Goal: Navigation & Orientation: Find specific page/section

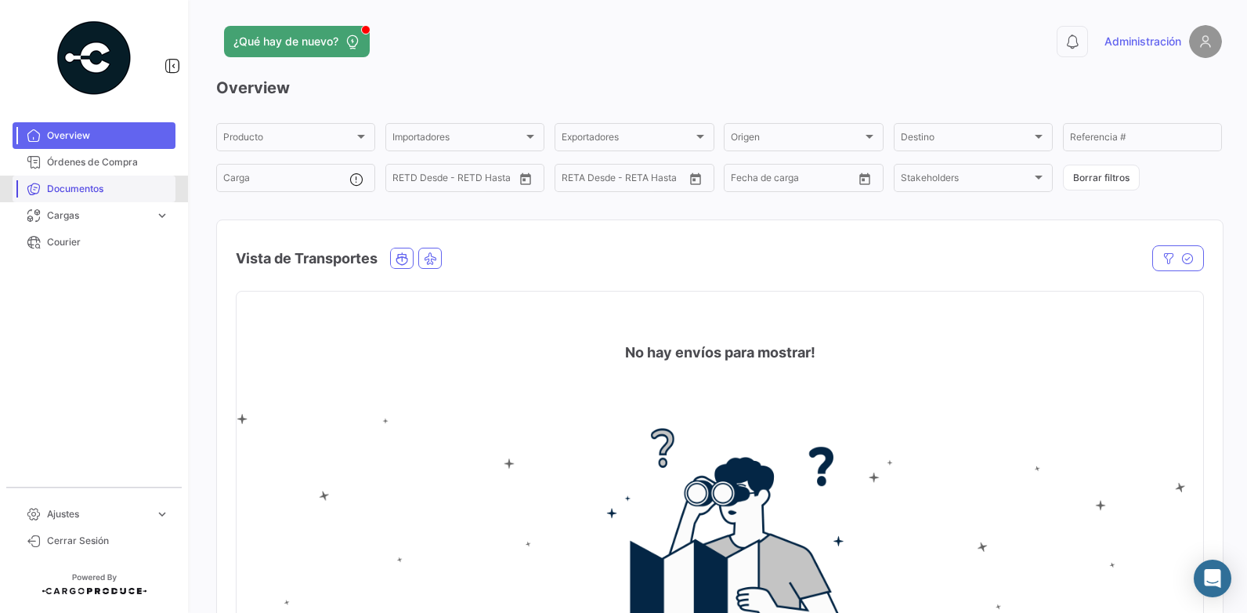
click at [98, 192] on span "Documentos" at bounding box center [108, 189] width 122 height 14
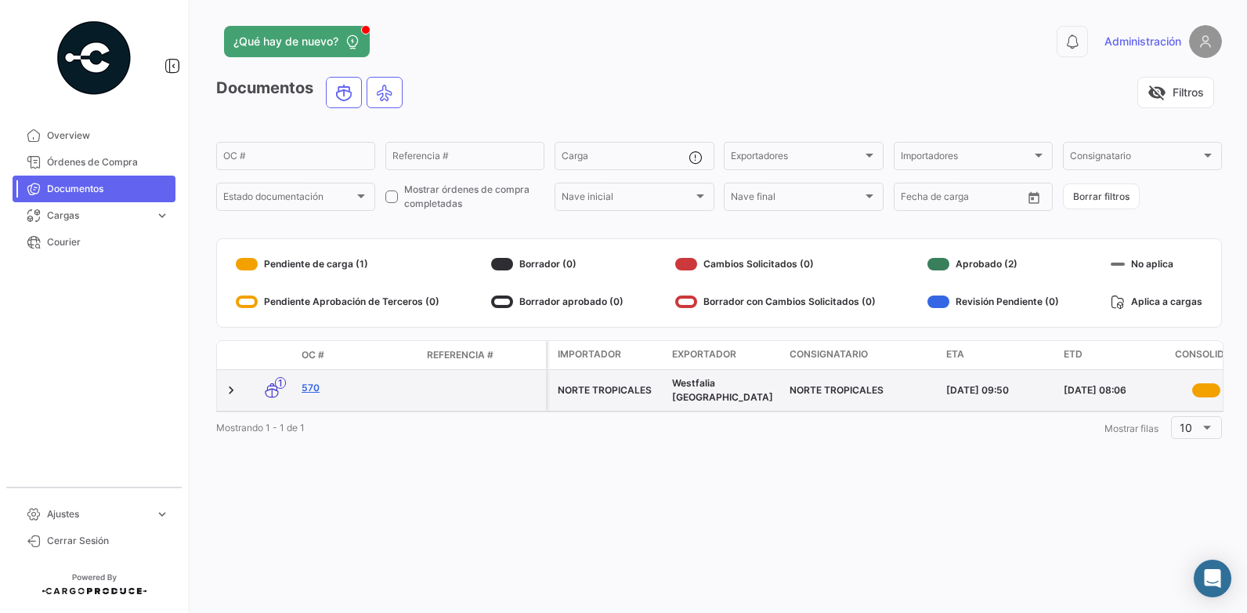
click at [310, 383] on link "570" at bounding box center [358, 388] width 113 height 14
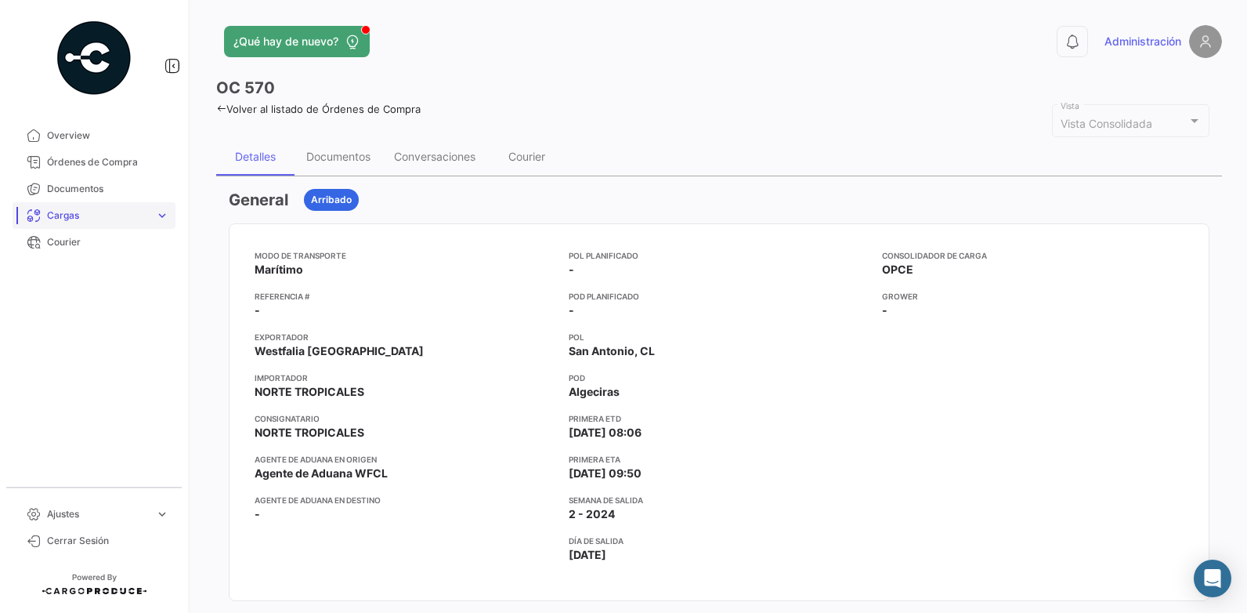
click at [74, 212] on span "Cargas" at bounding box center [98, 215] width 102 height 14
click at [80, 270] on span "Cargas Marítimas" at bounding box center [80, 275] width 79 height 14
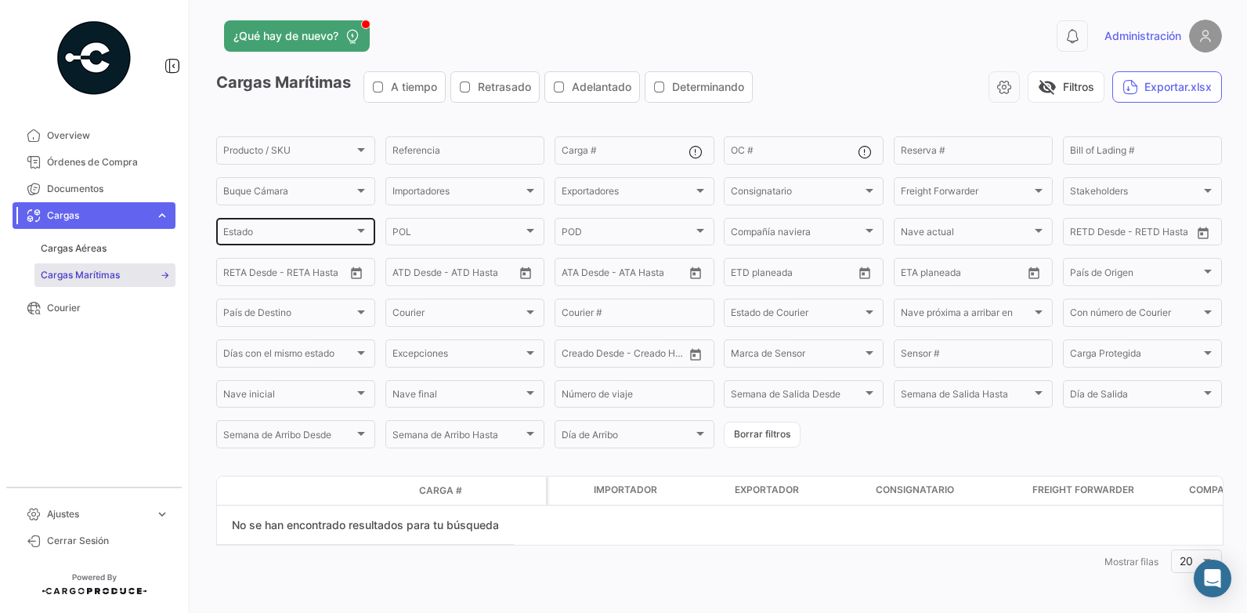
scroll to position [7, 0]
click at [101, 161] on span "Órdenes de Compra" at bounding box center [108, 162] width 122 height 14
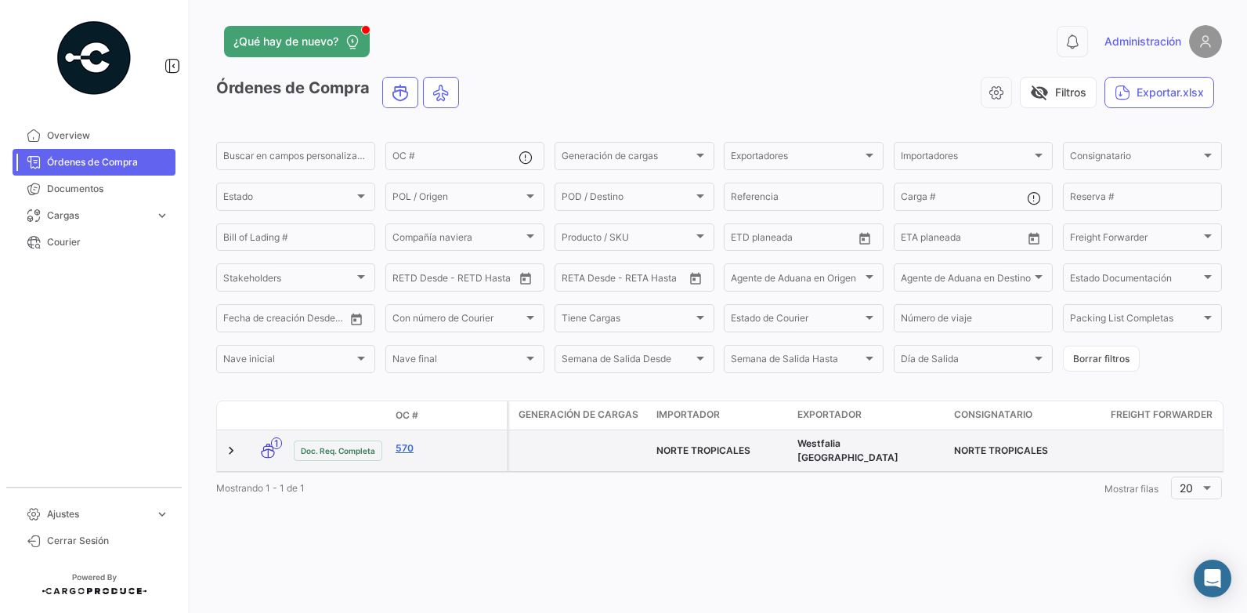
click at [404, 441] on link "570" at bounding box center [448, 448] width 105 height 14
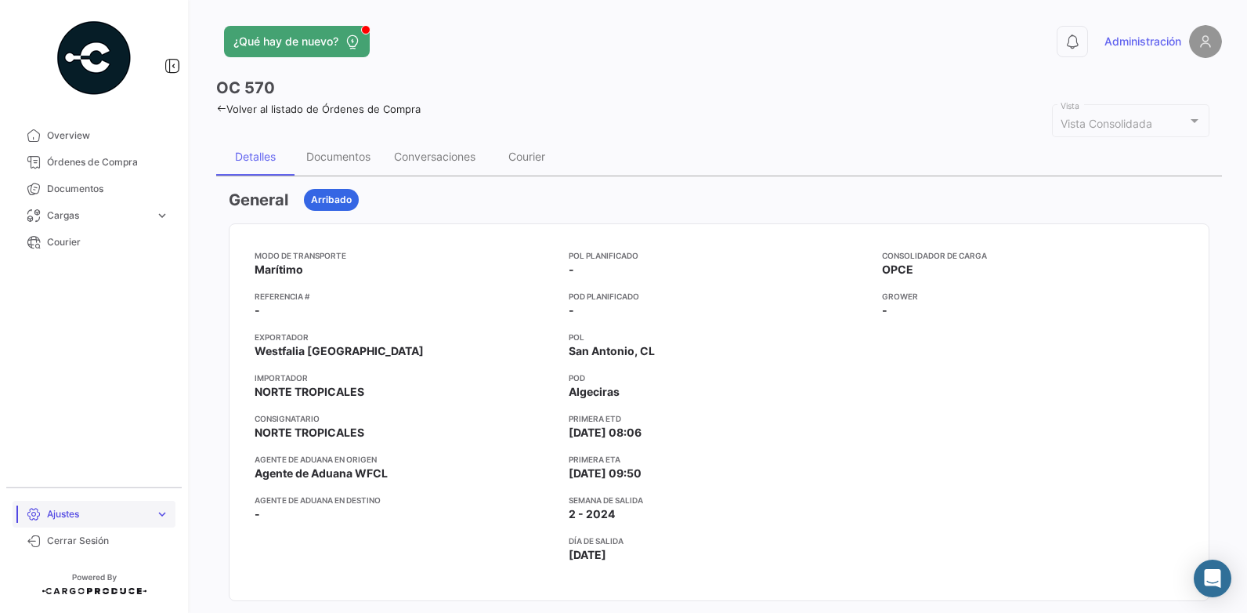
click at [68, 512] on span "Ajustes" at bounding box center [98, 514] width 102 height 14
click at [73, 136] on span "Overview" at bounding box center [108, 136] width 122 height 14
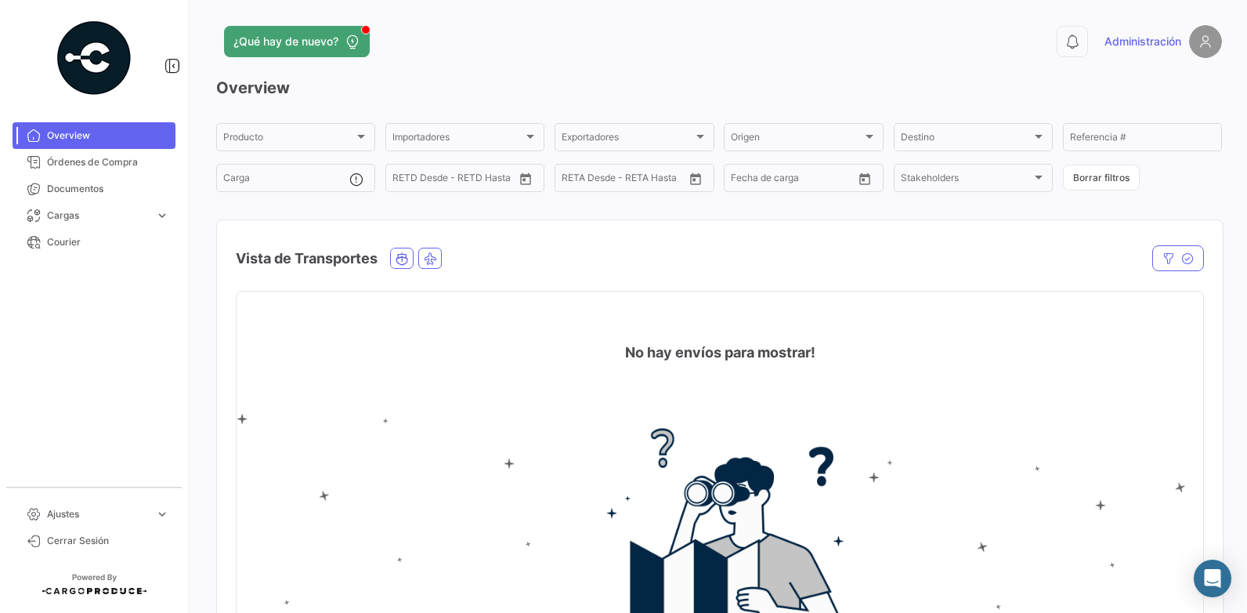
click at [464, 63] on app-header "¿Qué hay de nuevo? 0 Administración" at bounding box center [719, 51] width 1006 height 52
